Goal: Download file/media

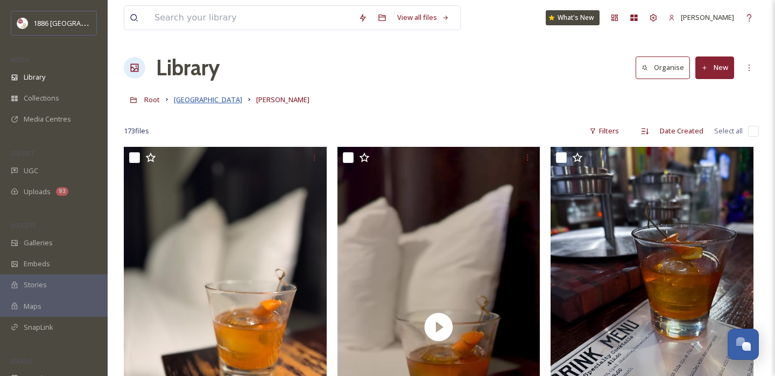
click at [204, 102] on span "[GEOGRAPHIC_DATA]" at bounding box center [208, 100] width 68 height 10
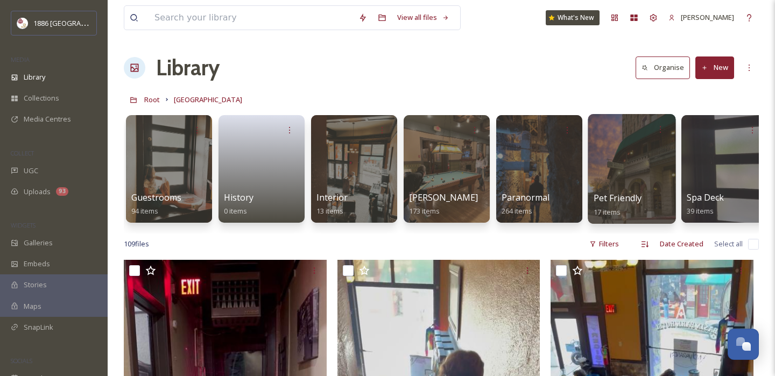
scroll to position [0, 835]
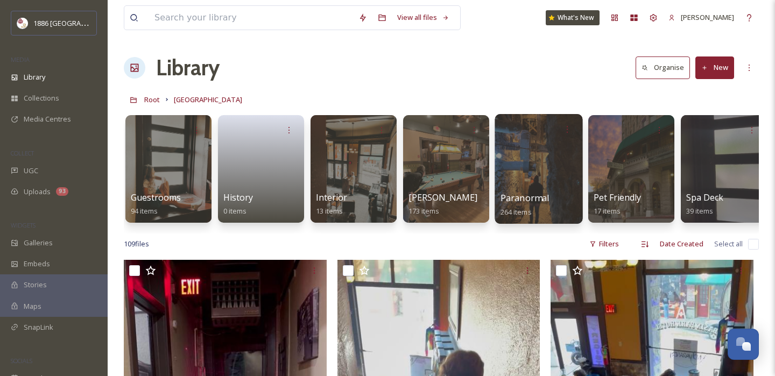
click at [537, 193] on span "Paranormal" at bounding box center [525, 198] width 49 height 12
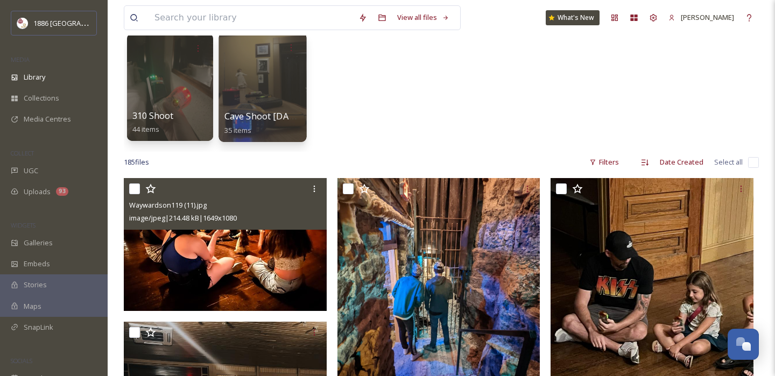
scroll to position [83, 0]
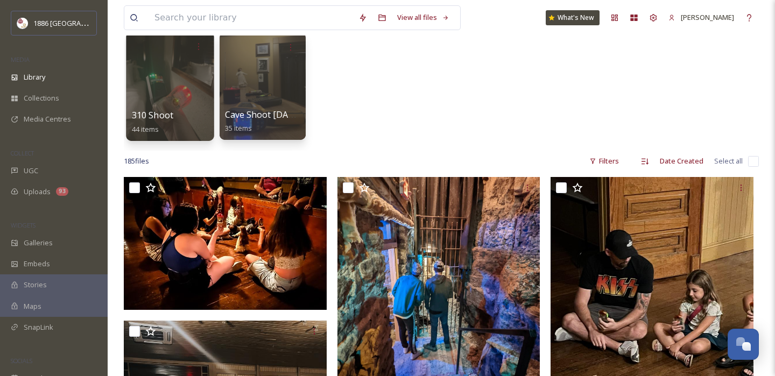
click at [181, 100] on div at bounding box center [170, 86] width 88 height 110
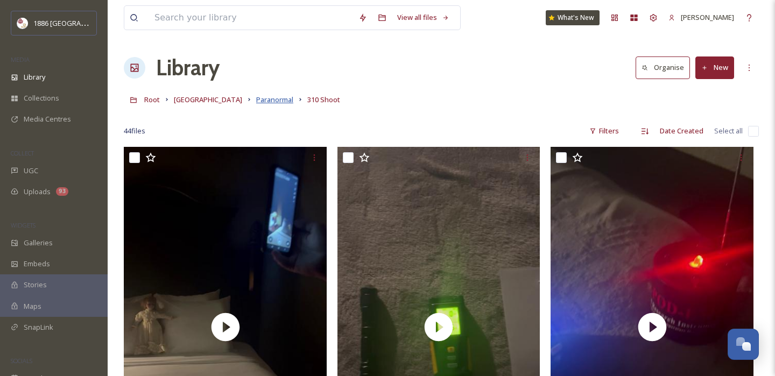
click at [256, 102] on span "Paranormal" at bounding box center [274, 100] width 37 height 10
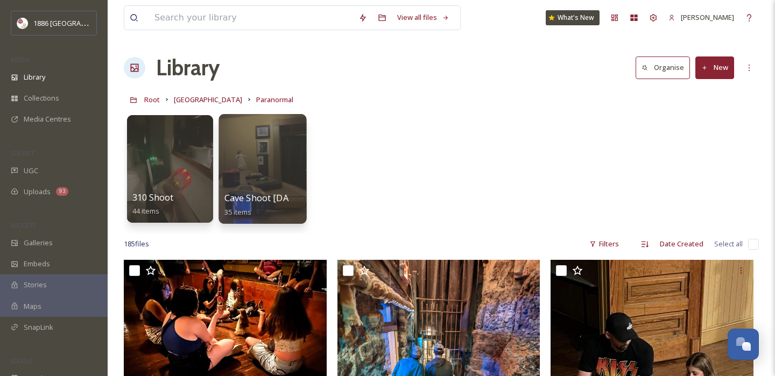
click at [279, 200] on span "Cave Shoot [DATE]" at bounding box center [263, 198] width 78 height 12
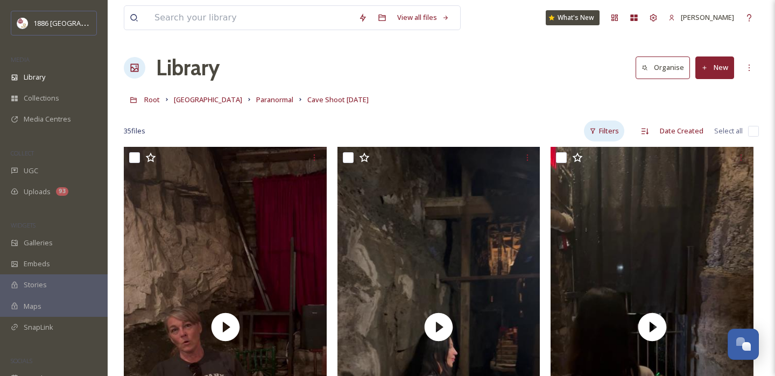
click at [615, 138] on div "Filters" at bounding box center [604, 131] width 40 height 21
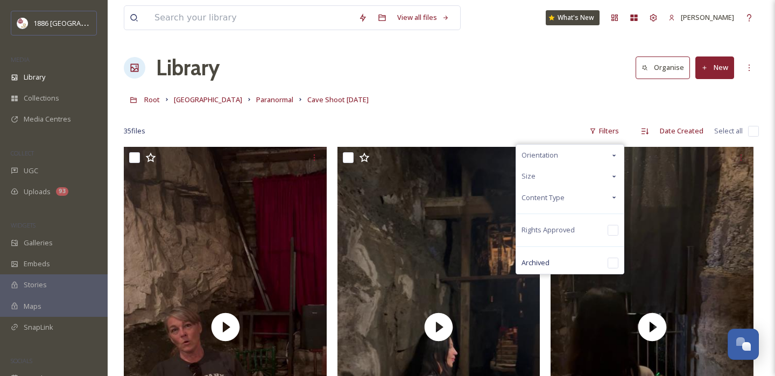
click at [597, 193] on div "Content Type" at bounding box center [570, 197] width 108 height 21
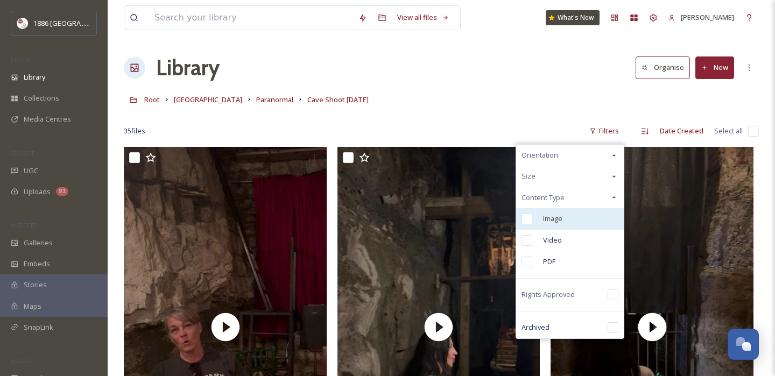
click at [568, 218] on div "Image" at bounding box center [570, 219] width 108 height 22
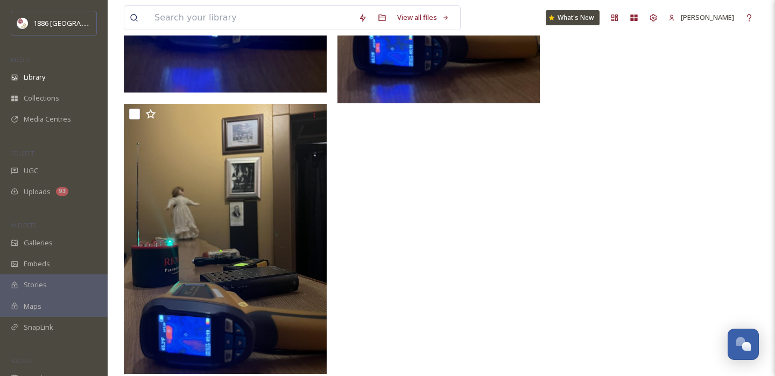
scroll to position [2299, 0]
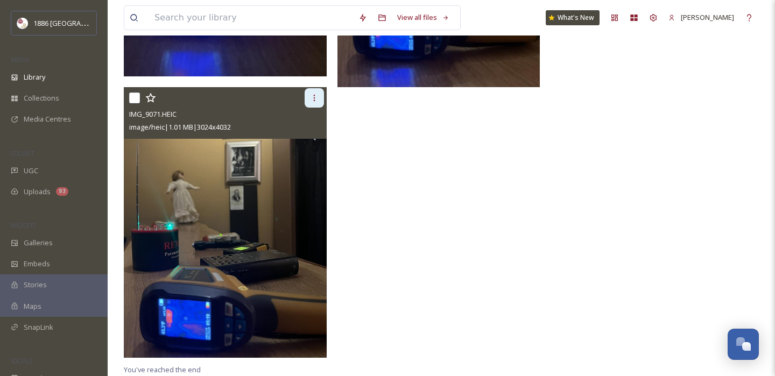
click at [316, 97] on icon at bounding box center [314, 98] width 9 height 9
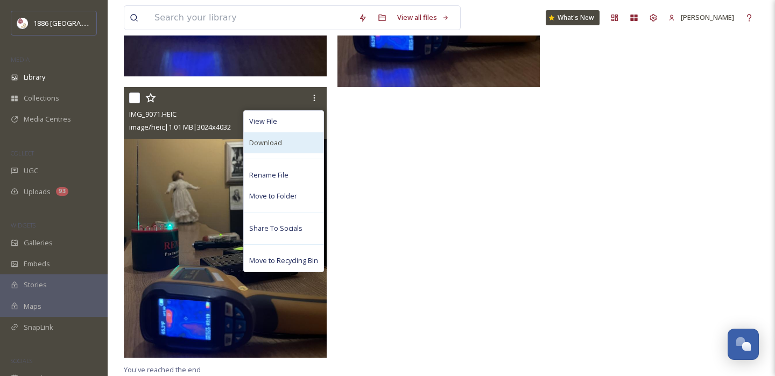
click at [298, 137] on div "Download" at bounding box center [284, 142] width 80 height 21
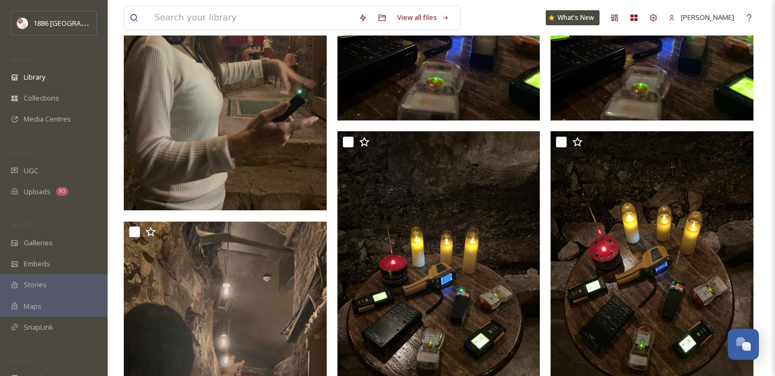
scroll to position [0, 0]
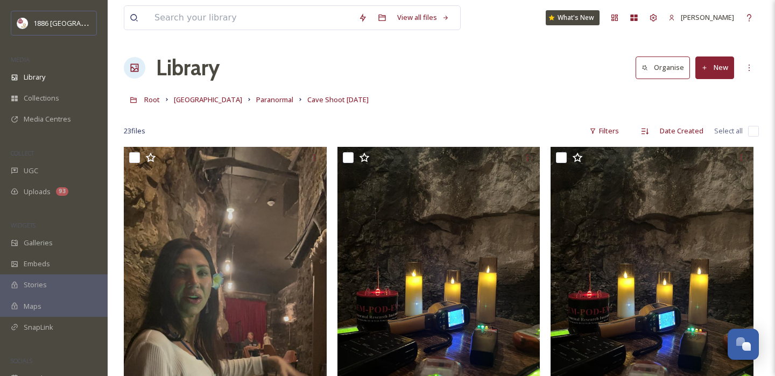
click at [622, 132] on div "Filters" at bounding box center [604, 131] width 40 height 21
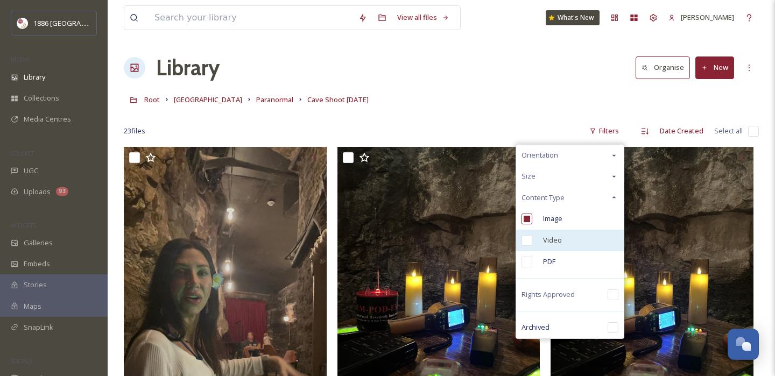
click at [572, 244] on div "Video" at bounding box center [570, 241] width 108 height 22
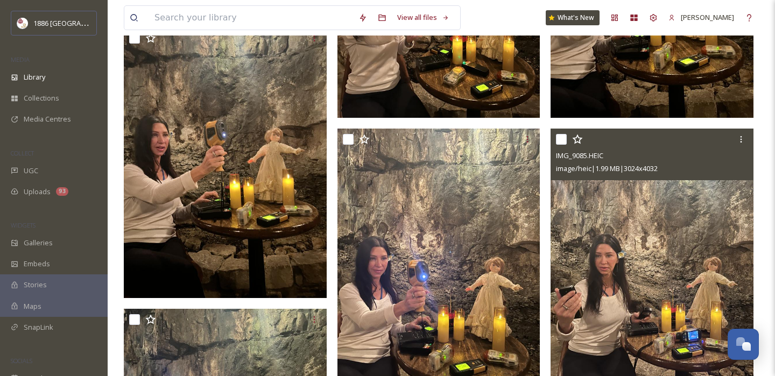
scroll to position [2660, 0]
